Goal: Download file/media

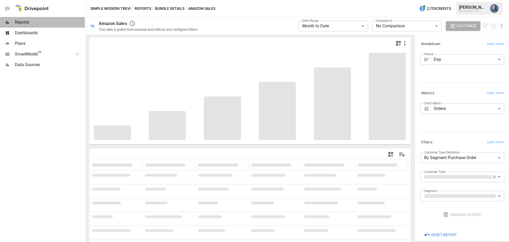
click at [31, 20] on span "Reports" at bounding box center [50, 22] width 70 height 6
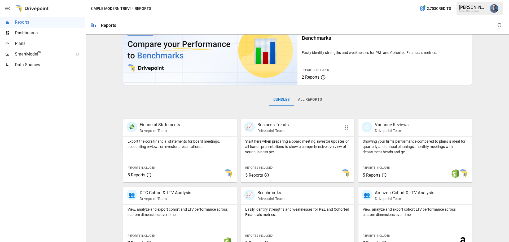
scroll to position [102, 0]
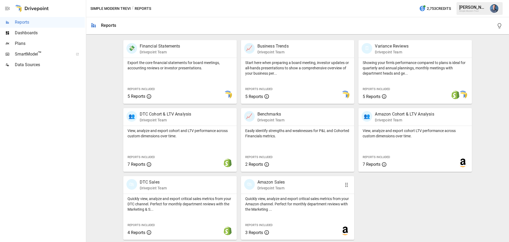
click at [304, 202] on p "Quickly view, analyze and export critical sales metrics from your Amazon channe…" at bounding box center [297, 204] width 105 height 16
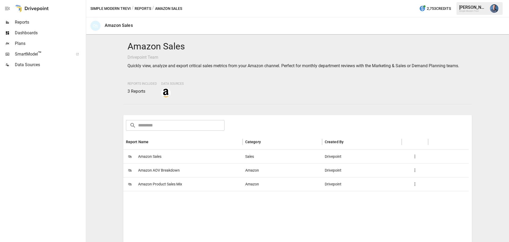
click at [160, 184] on span "Amazon Product Sales Mix" at bounding box center [160, 184] width 44 height 14
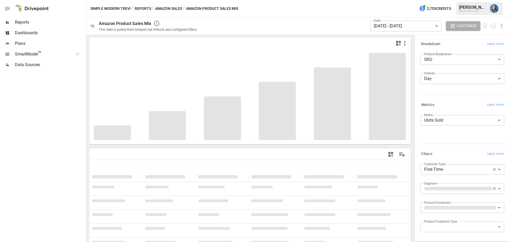
click at [403, 0] on body "**********" at bounding box center [254, 0] width 509 height 0
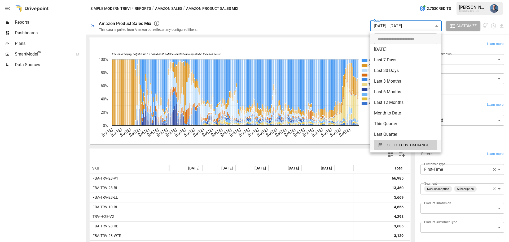
click at [34, 150] on div at bounding box center [254, 121] width 509 height 242
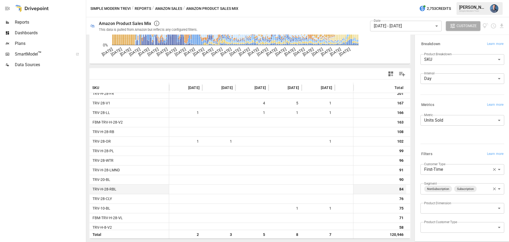
scroll to position [255, 0]
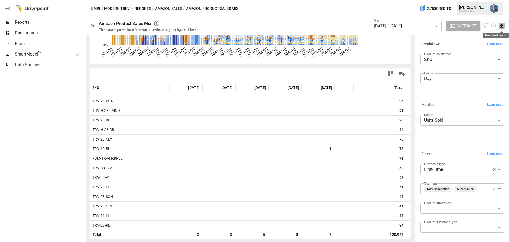
click at [504, 25] on icon "Download report" at bounding box center [502, 26] width 6 height 6
click at [483, 45] on li "Download as CSV" at bounding box center [484, 47] width 42 height 11
